Goal: Task Accomplishment & Management: Use online tool/utility

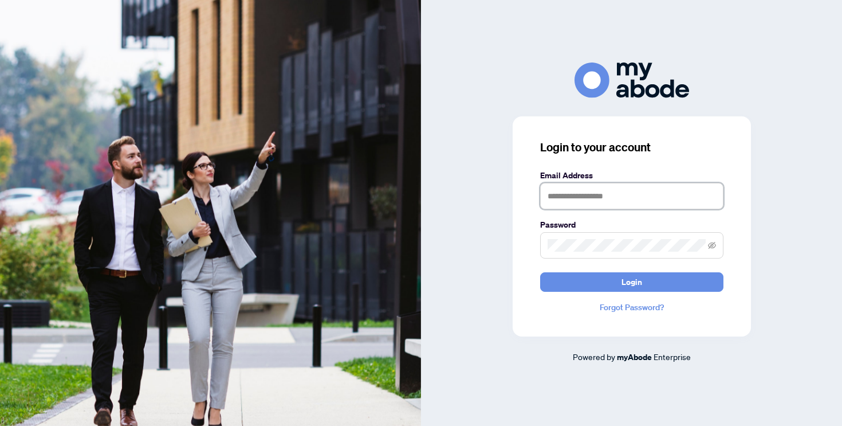
click at [608, 196] on input "text" at bounding box center [631, 196] width 183 height 26
type input "**********"
click at [540, 272] on button "Login" at bounding box center [631, 281] width 183 height 19
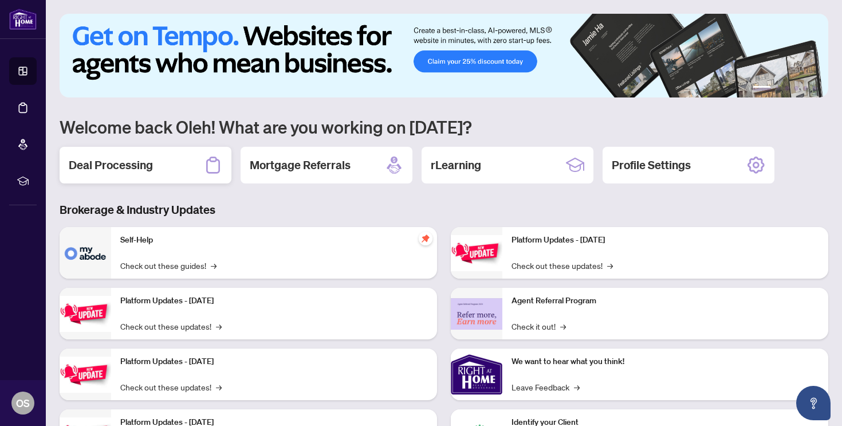
click at [129, 166] on h2 "Deal Processing" at bounding box center [111, 165] width 84 height 16
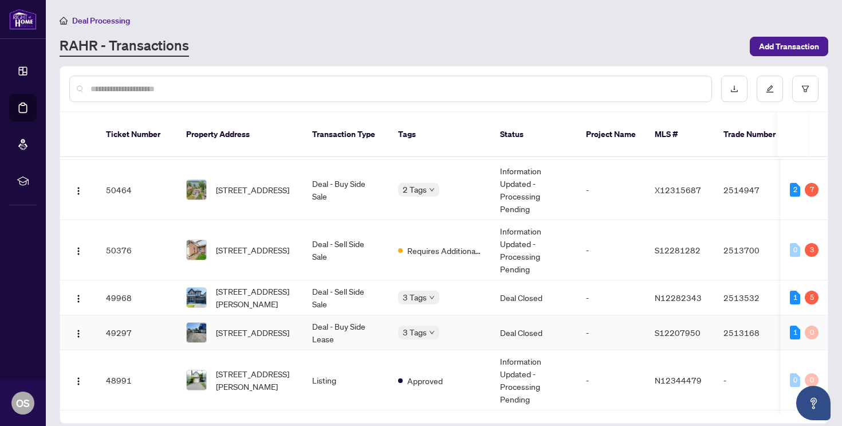
scroll to position [703, 0]
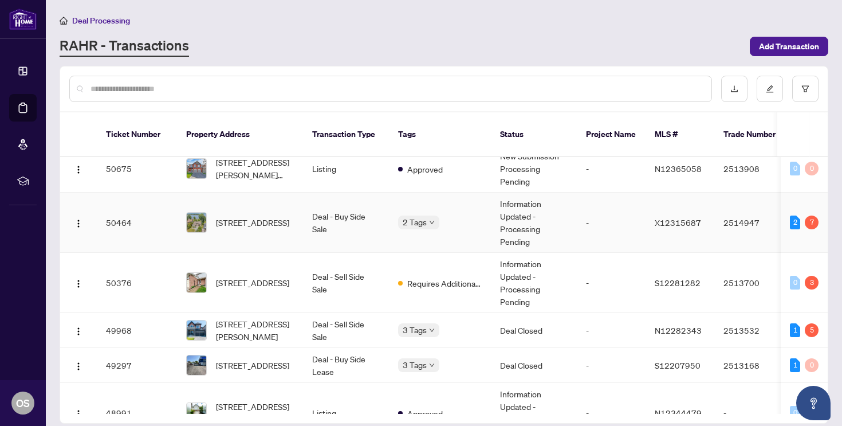
click at [339, 221] on td "Deal - Buy Side Sale" at bounding box center [346, 223] width 86 height 60
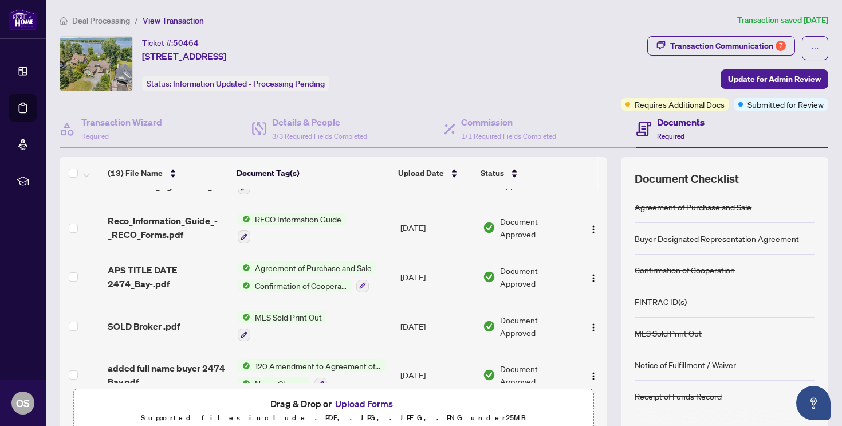
scroll to position [55, 0]
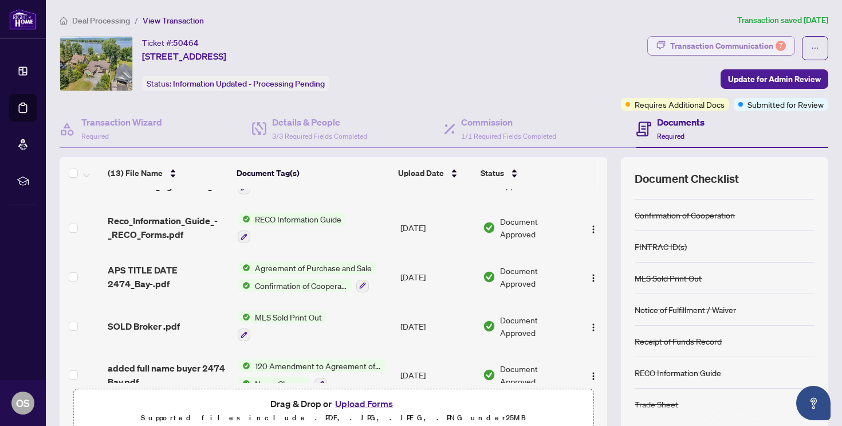
click at [721, 49] on div "Transaction Communication 7" at bounding box center [728, 46] width 116 height 18
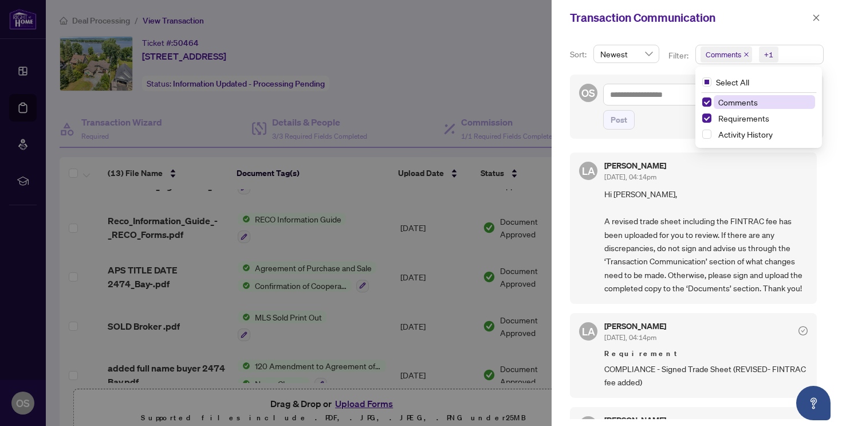
click at [727, 54] on span "Comments" at bounding box center [724, 54] width 36 height 11
click at [747, 54] on icon "close" at bounding box center [747, 55] width 6 height 6
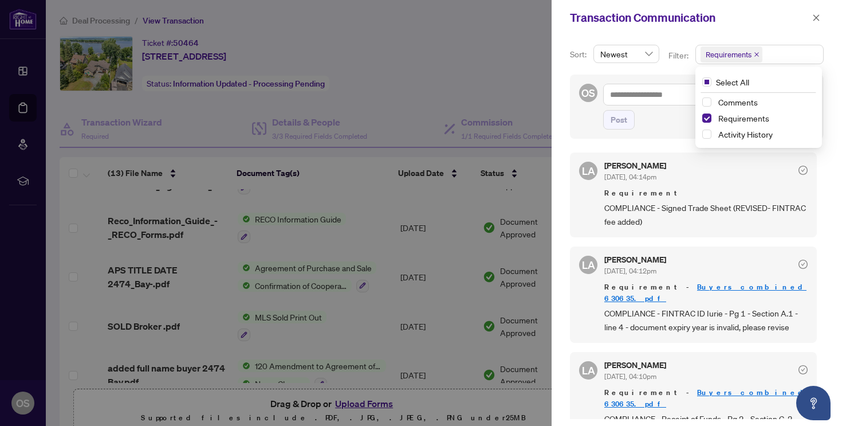
click at [674, 124] on div "Post" at bounding box center [708, 119] width 211 height 19
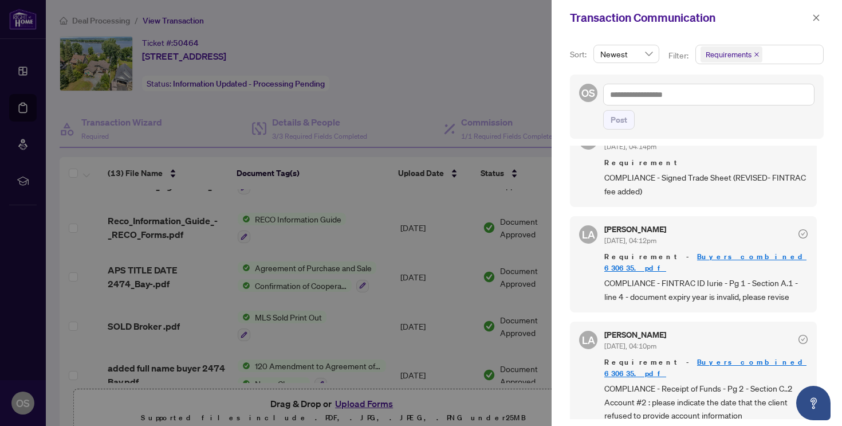
scroll to position [38, 0]
